Goal: Information Seeking & Learning: Learn about a topic

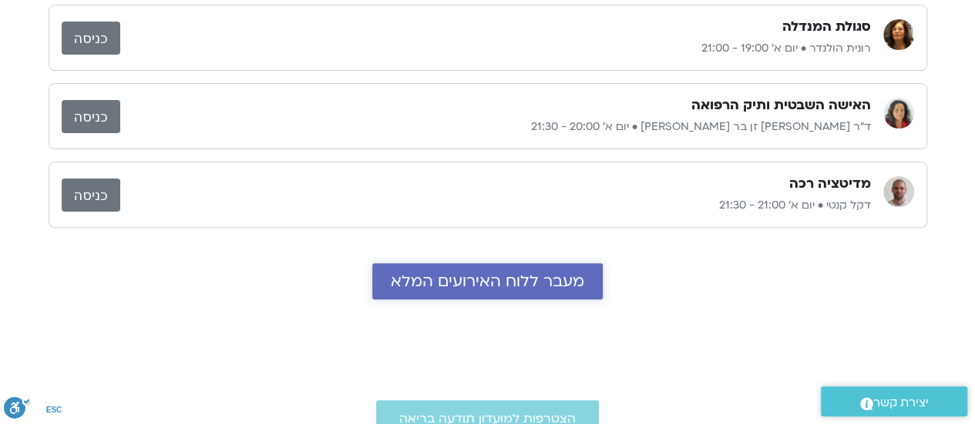
click at [497, 283] on span "מעבר ללוח האירועים המלא" at bounding box center [487, 282] width 193 height 18
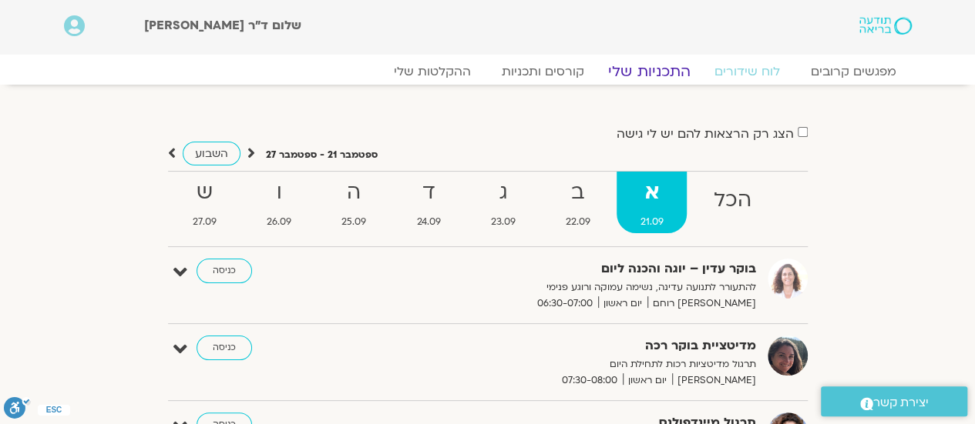
click at [655, 72] on link "התכניות שלי" at bounding box center [648, 71] width 119 height 18
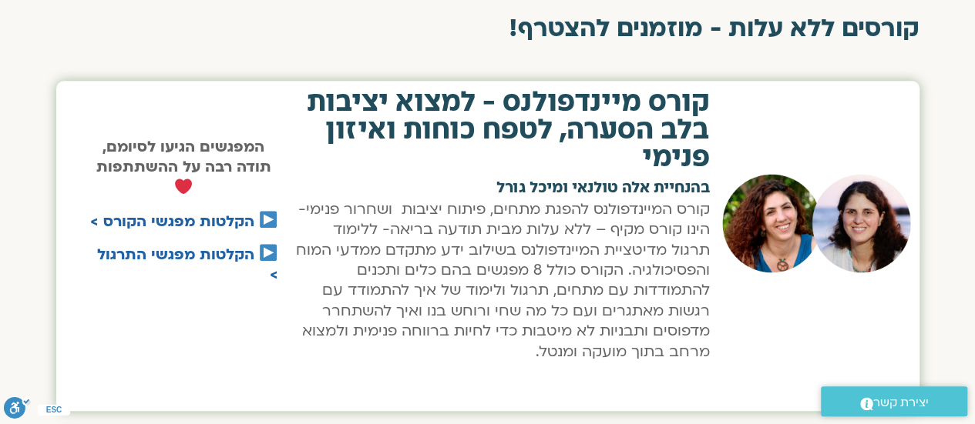
scroll to position [627, 0]
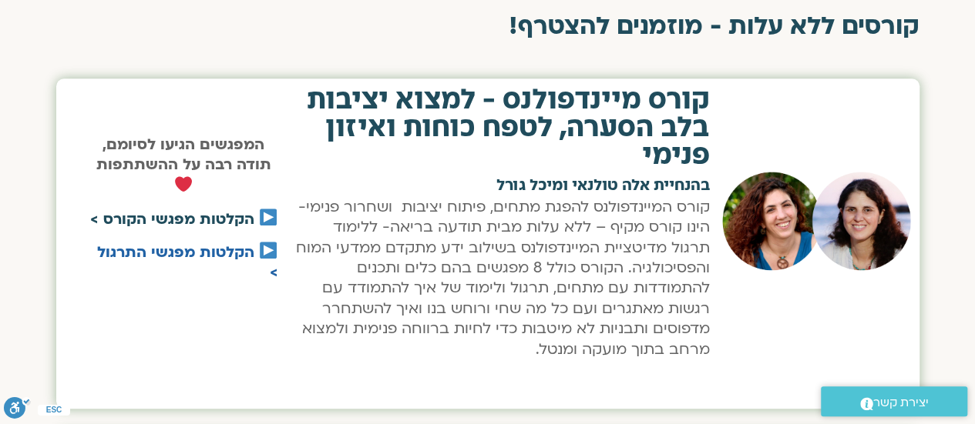
click at [220, 218] on link "הקלטות מפגשי הקורס >" at bounding box center [172, 220] width 164 height 20
click at [186, 252] on link "הקלטות מפגשי התרגול >" at bounding box center [187, 263] width 181 height 40
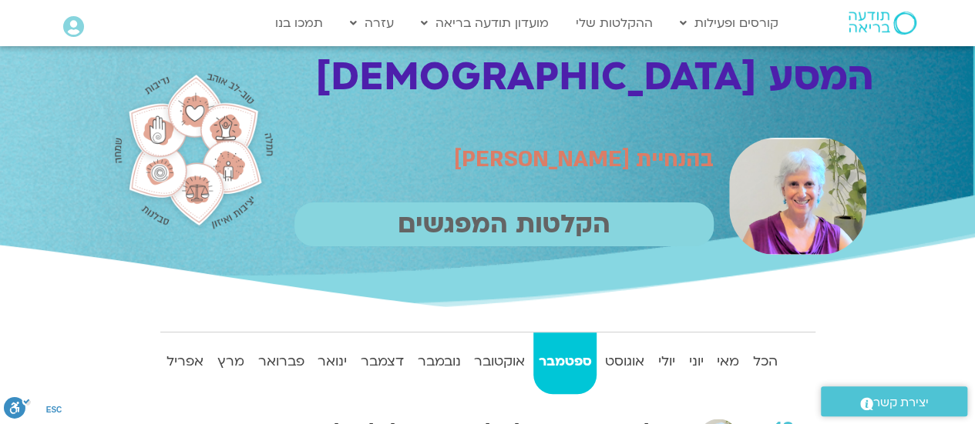
scroll to position [36, 0]
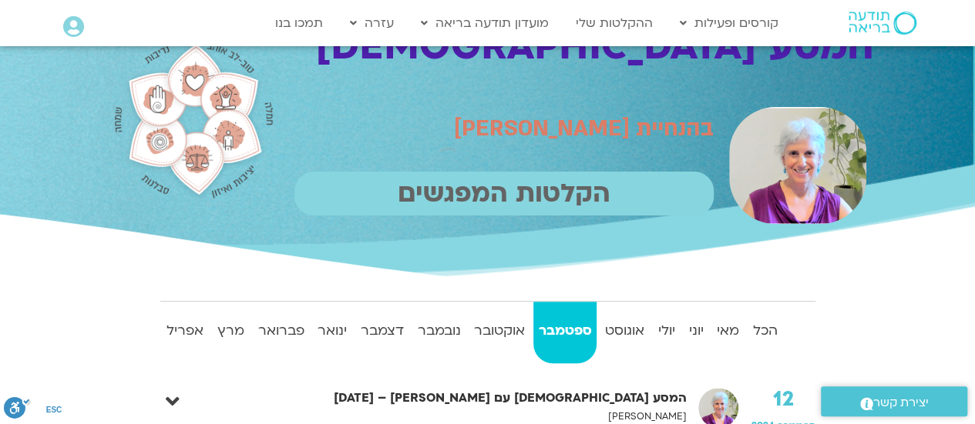
scroll to position [69, 0]
